Goal: Find specific page/section

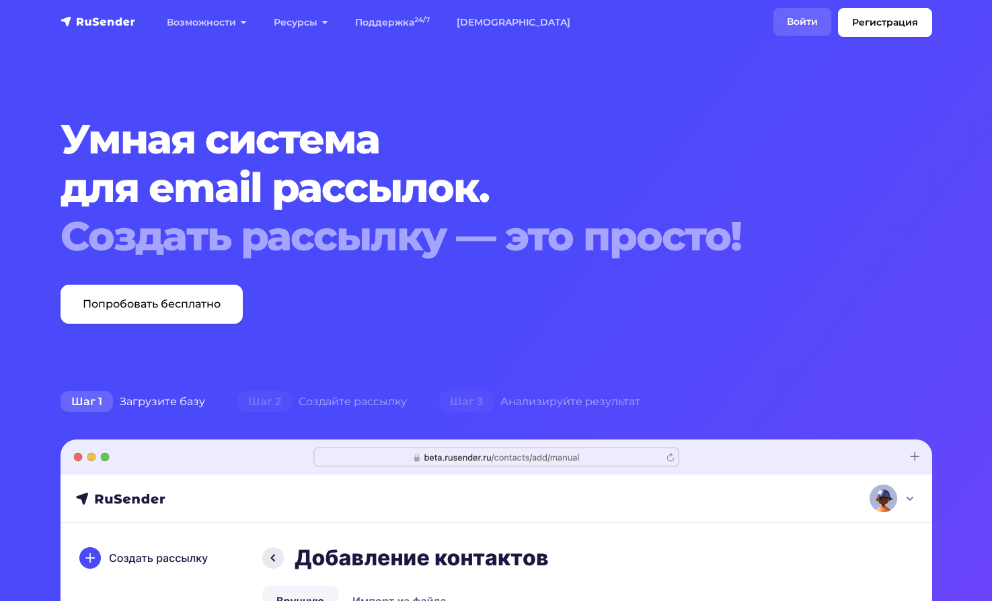
click at [790, 23] on link "Войти" at bounding box center [803, 22] width 58 height 28
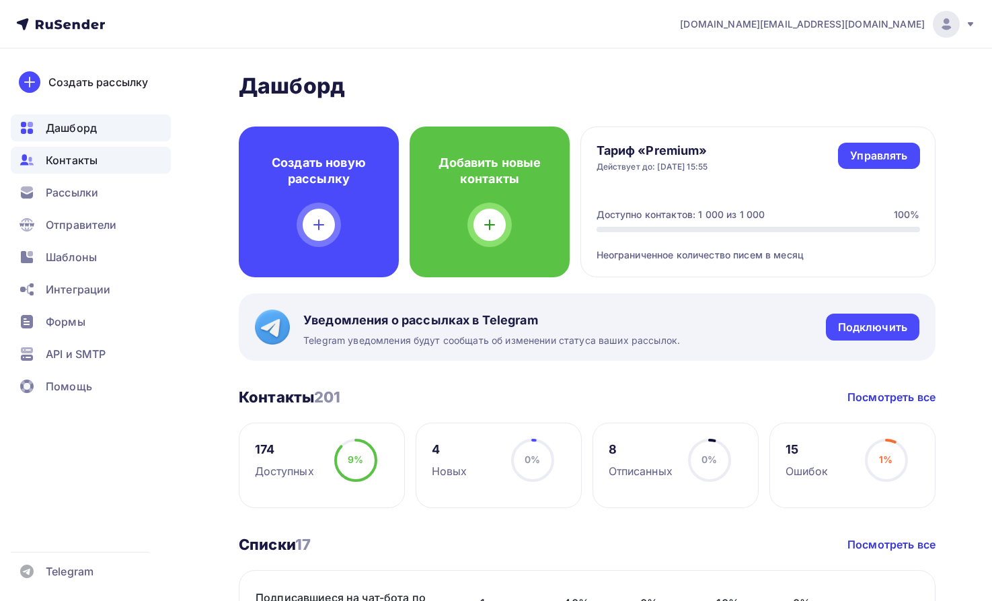
click at [72, 159] on span "Контакты" at bounding box center [72, 160] width 52 height 16
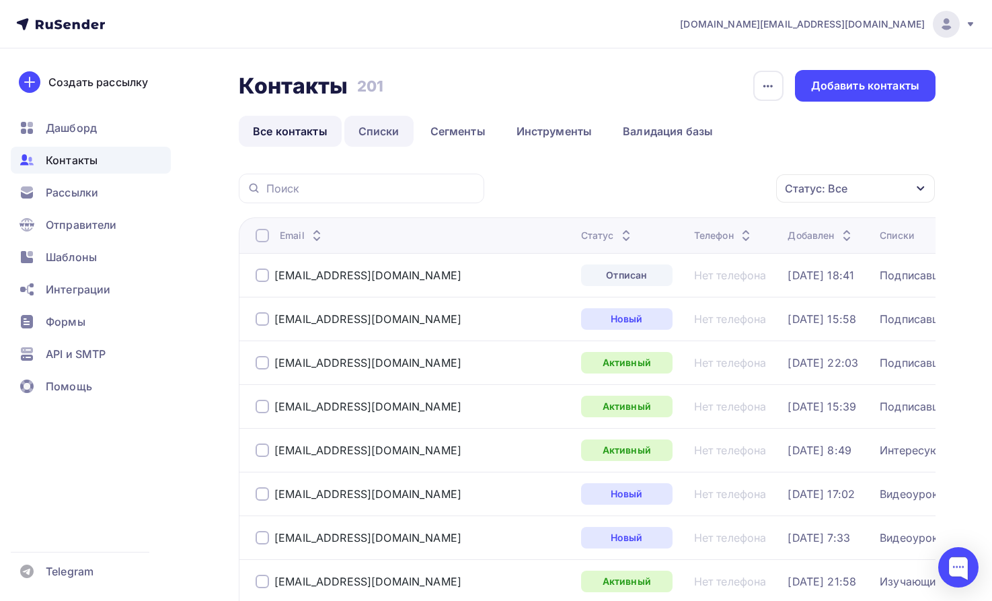
click at [373, 130] on link "Списки" at bounding box center [378, 131] width 69 height 31
